Goal: Task Accomplishment & Management: Use online tool/utility

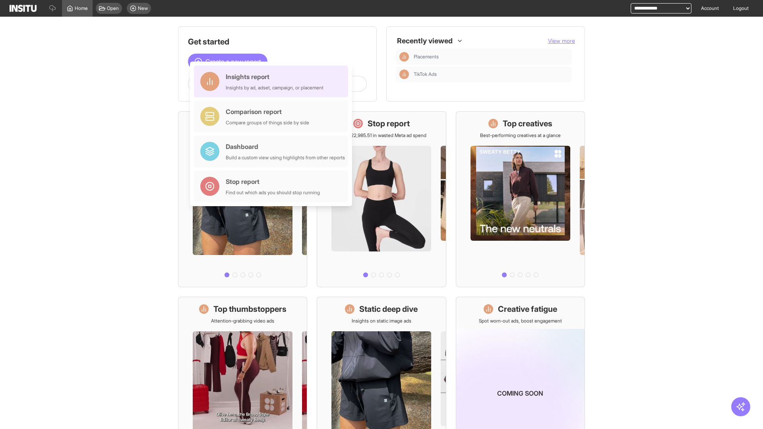
click at [273, 81] on div "Insights report Insights by ad, adset, campaign, or placement" at bounding box center [275, 81] width 98 height 19
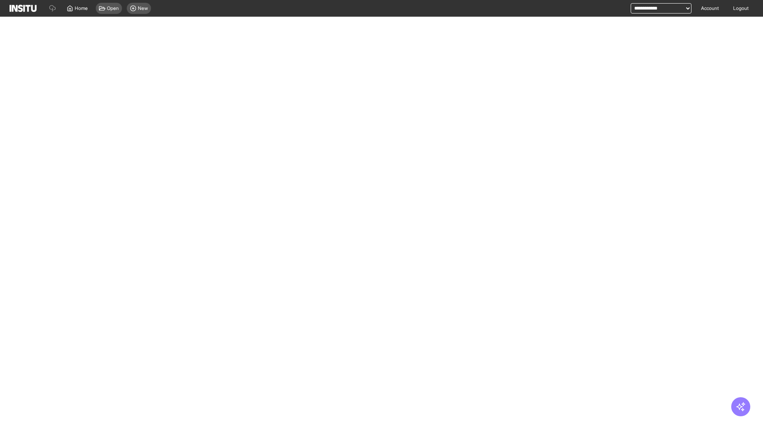
select select "**"
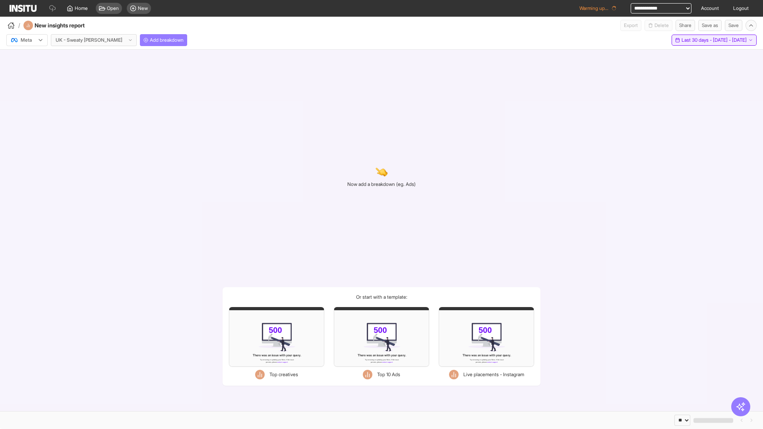
click at [696, 40] on span "Last 30 days - [DATE] - [DATE]" at bounding box center [713, 40] width 65 height 6
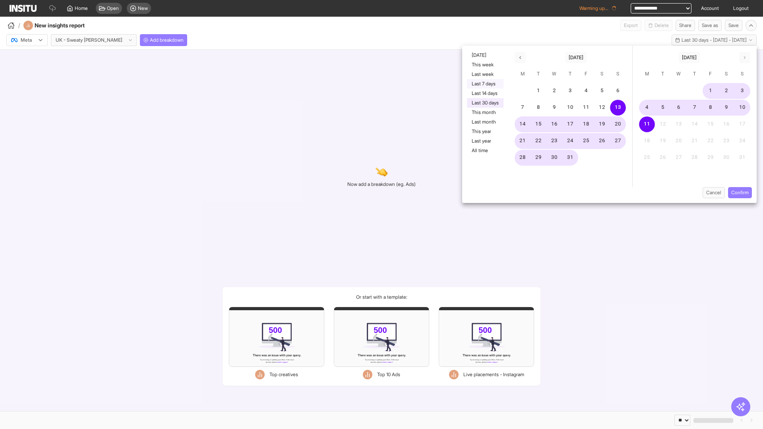
click at [484, 84] on button "Last 7 days" at bounding box center [485, 84] width 37 height 10
